Goal: Task Accomplishment & Management: Manage account settings

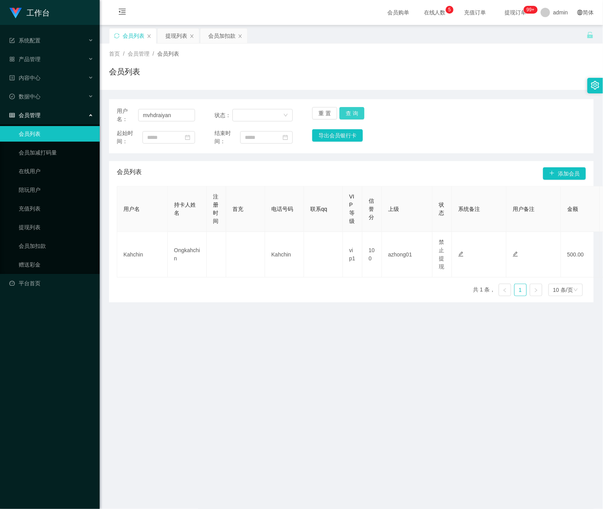
type input "mvhdraiyan"
click at [355, 111] on button "查 询" at bounding box center [351, 113] width 25 height 12
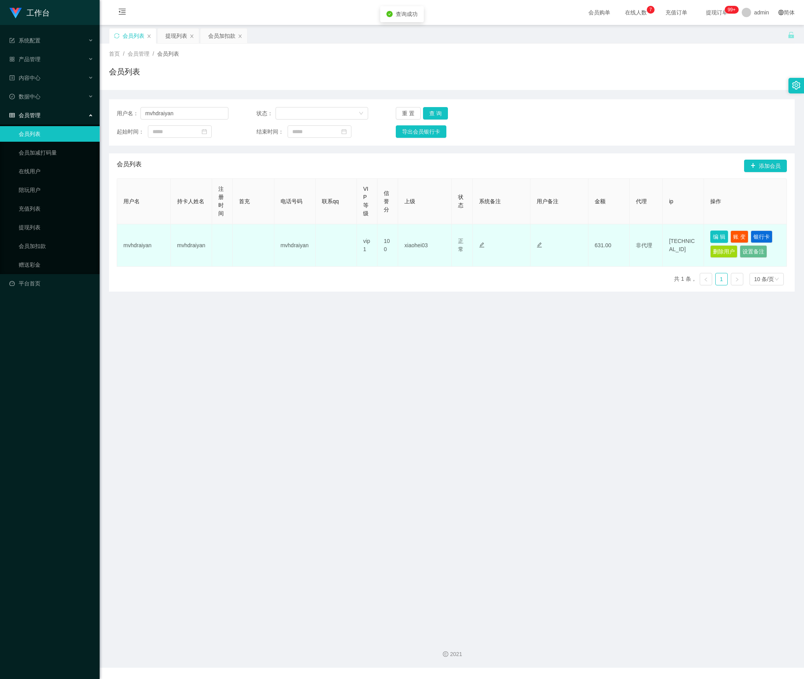
click at [603, 238] on button "编 辑" at bounding box center [719, 236] width 18 height 12
type input "mvhdraiyan"
type input "100"
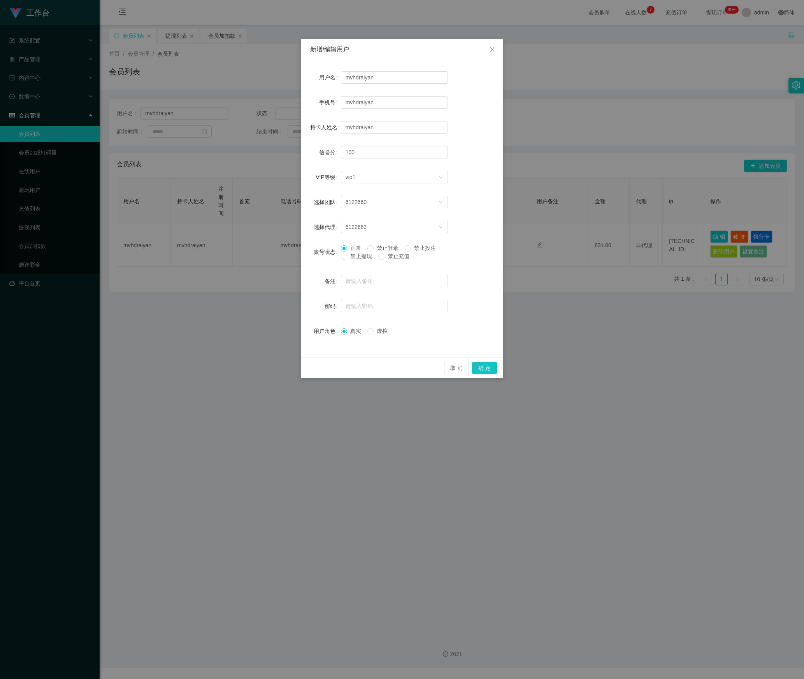
click at [357, 254] on span "禁止提现" at bounding box center [361, 256] width 28 height 6
click at [476, 364] on button "确 定" at bounding box center [484, 368] width 25 height 12
